Goal: Find specific page/section: Find specific page/section

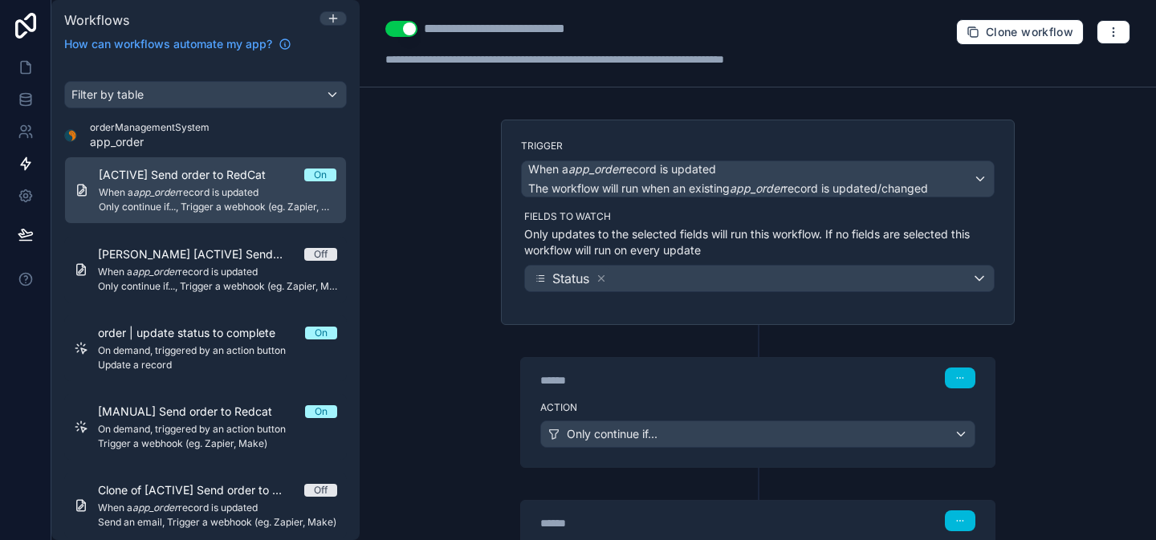
click at [18, 35] on icon at bounding box center [26, 26] width 32 height 26
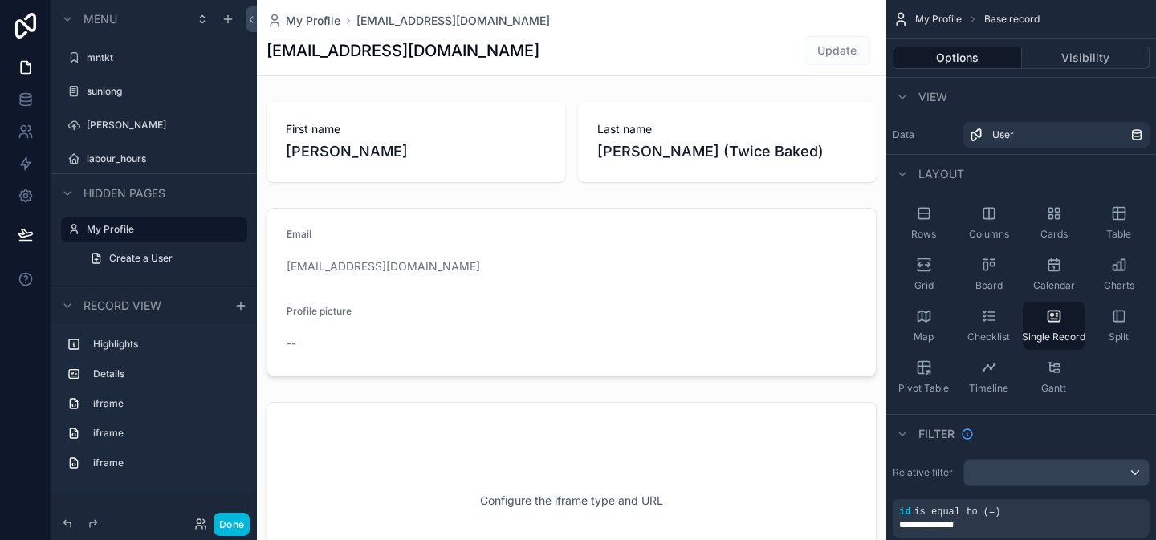
click at [238, 525] on button "Done" at bounding box center [232, 524] width 36 height 23
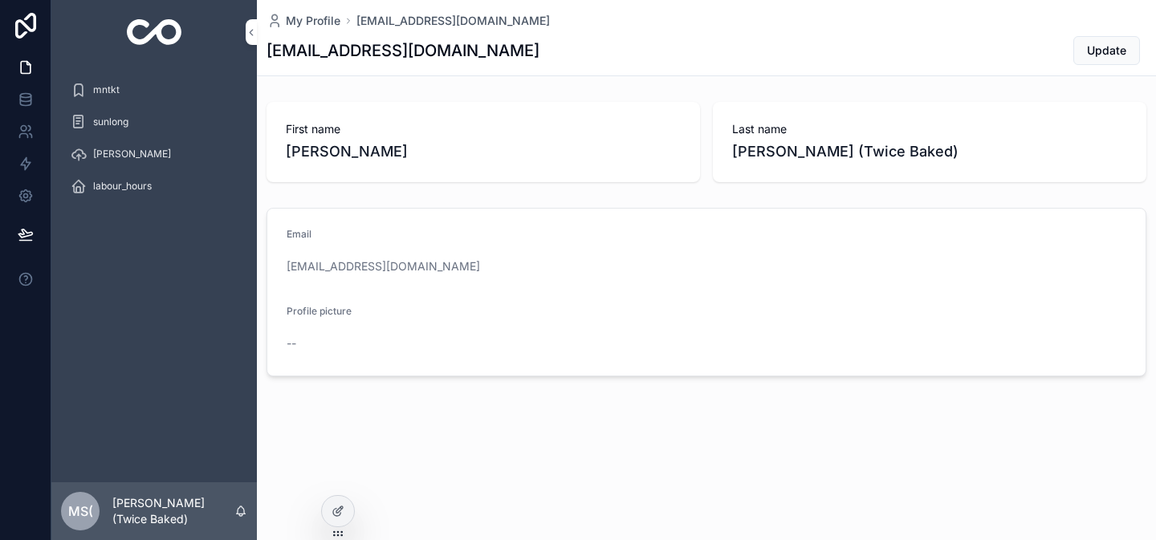
click at [120, 88] on div "mntkt" at bounding box center [154, 90] width 167 height 26
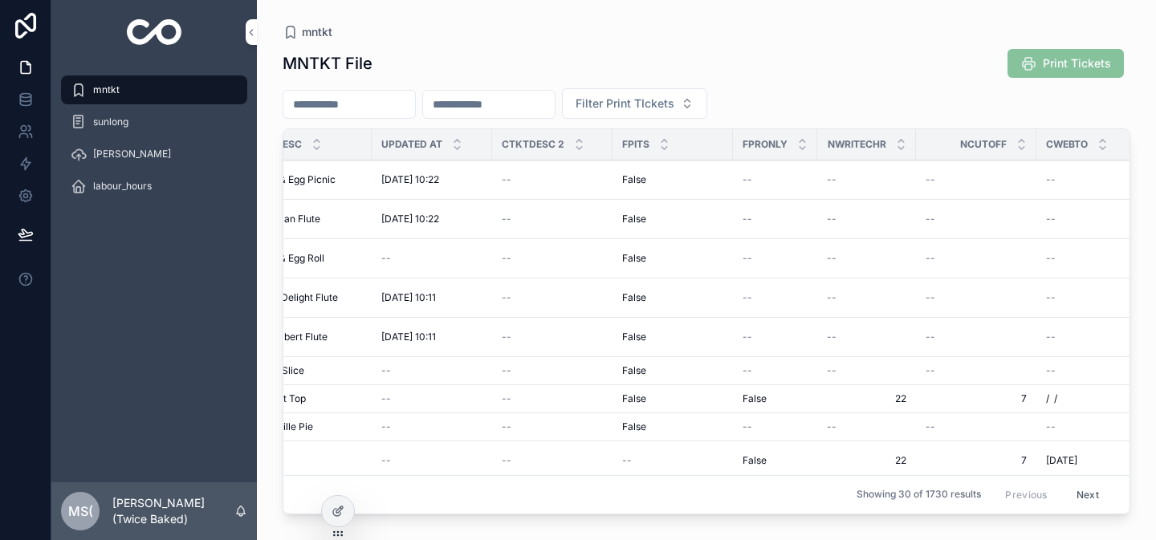
scroll to position [0, 1229]
